Goal: Answer question/provide support

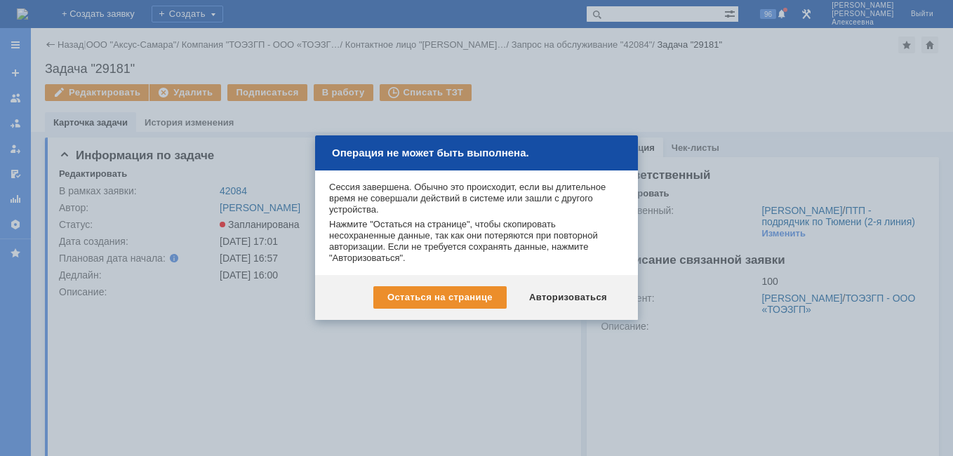
click at [546, 298] on div "Авторизоваться" at bounding box center [568, 297] width 106 height 22
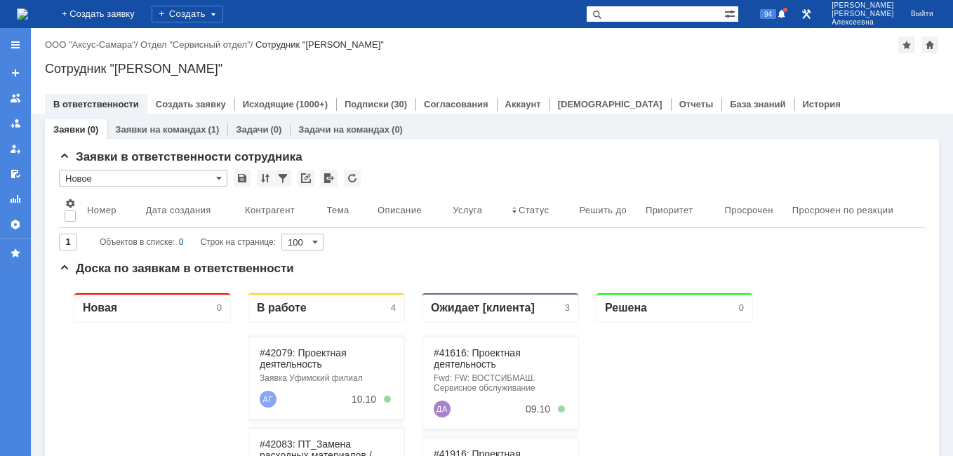
click at [647, 15] on input "text" at bounding box center [655, 14] width 138 height 17
paste input "МФУ чёрно-белое Pantum BM5100FDN A4"
type input "МФУ чёрно-белое Pantum BM5100FDN A4"
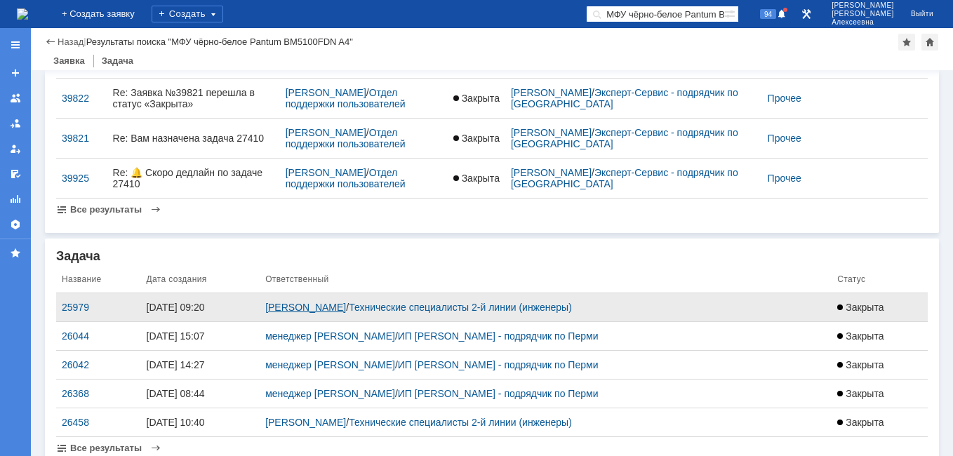
click at [298, 302] on link "Иванов Иван Николаевич" at bounding box center [305, 307] width 81 height 11
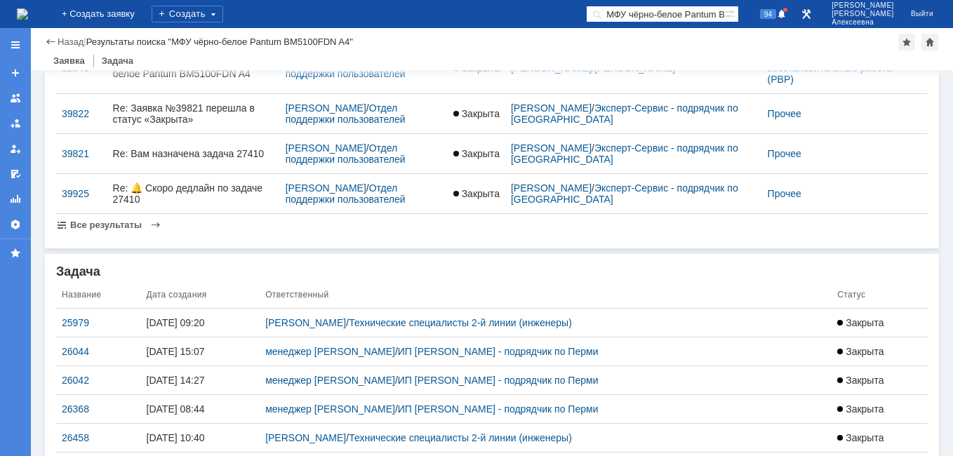
scroll to position [140, 0]
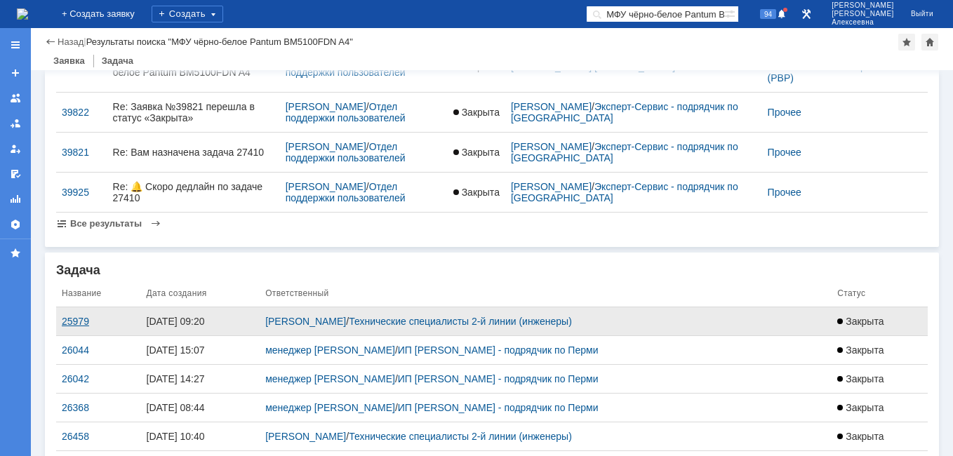
click at [68, 316] on div "25979" at bounding box center [99, 321] width 74 height 11
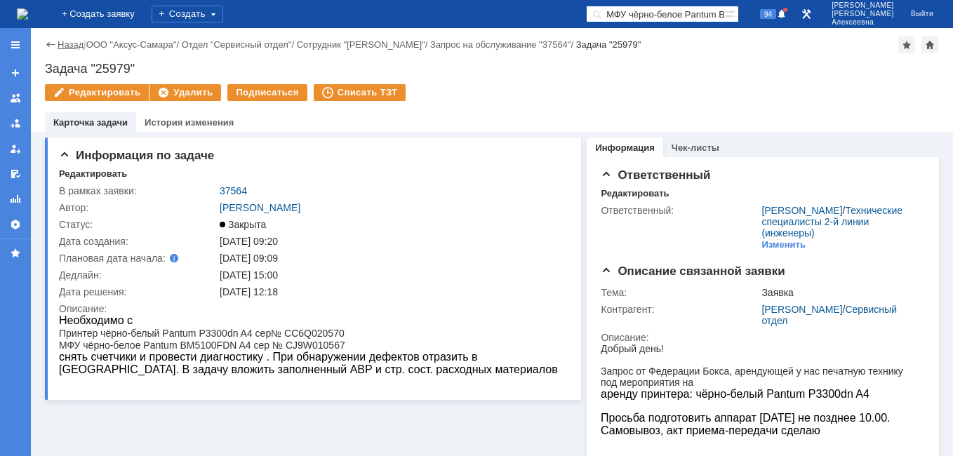
click at [62, 42] on link "Назад" at bounding box center [71, 44] width 26 height 11
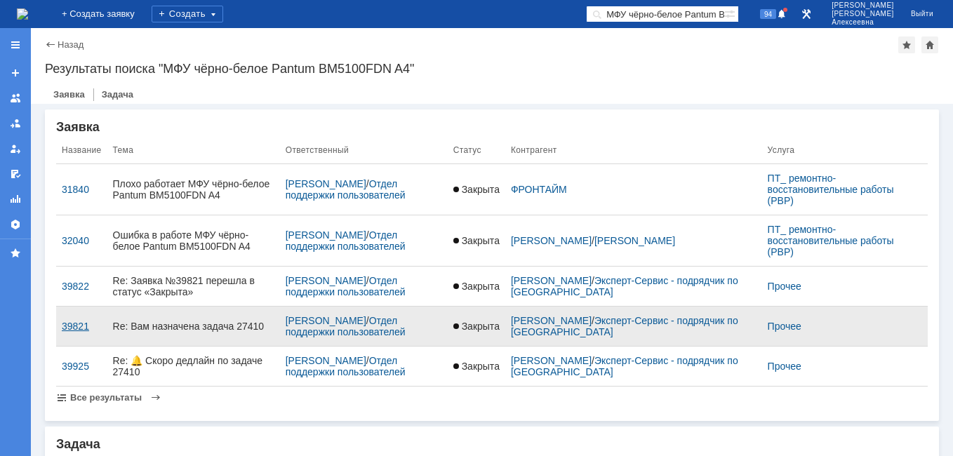
click at [76, 321] on div "39821" at bounding box center [82, 326] width 40 height 11
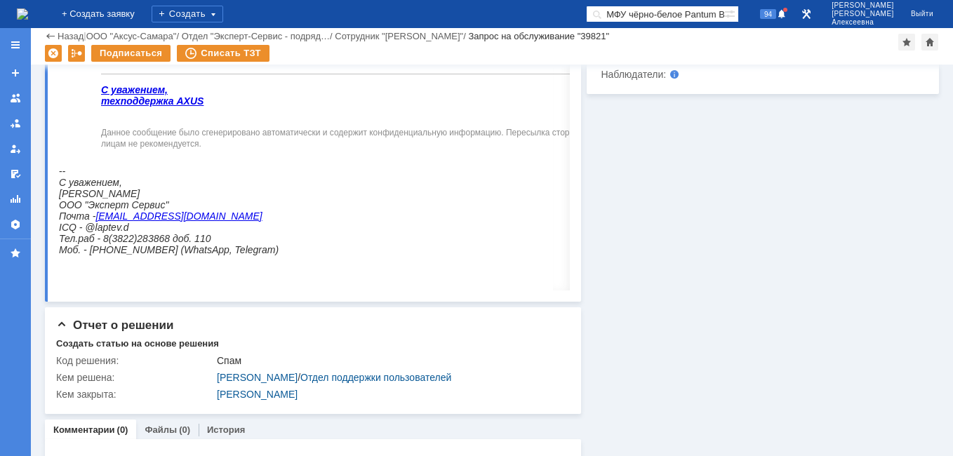
scroll to position [713, 0]
